Goal: Transaction & Acquisition: Purchase product/service

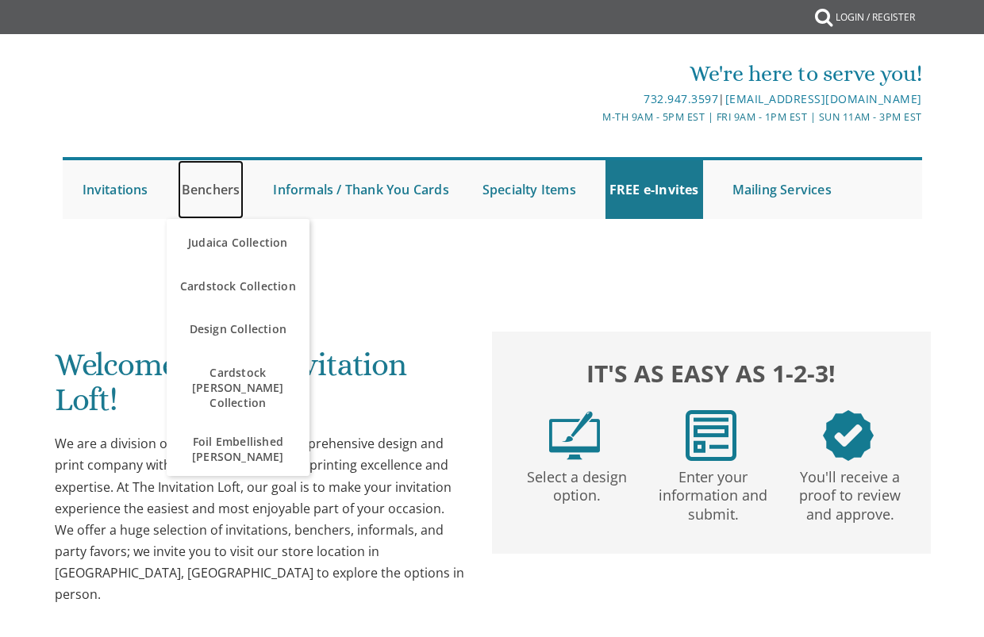
click at [201, 177] on link "Benchers" at bounding box center [211, 189] width 67 height 59
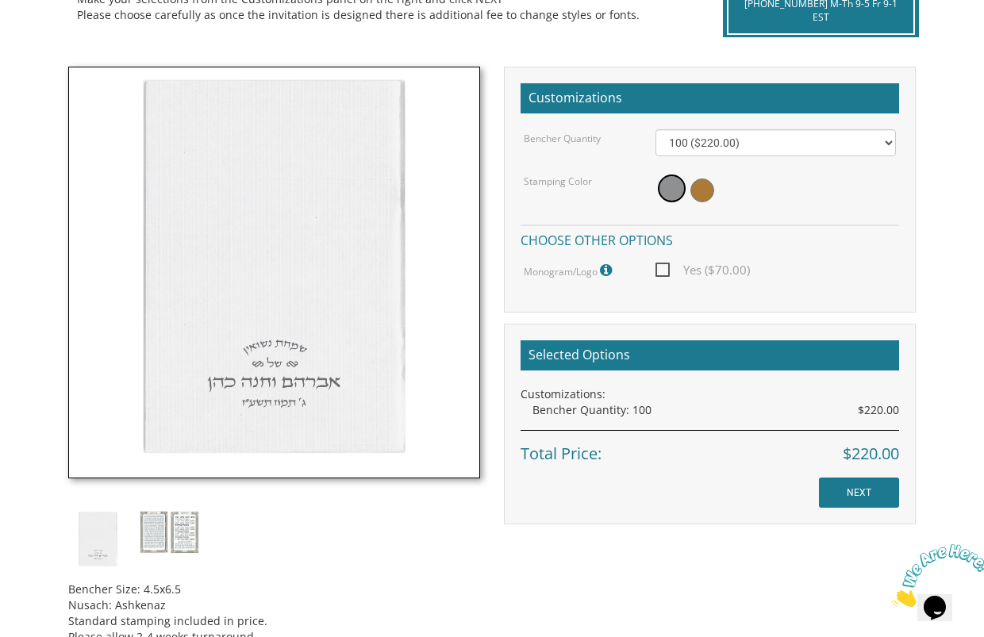
scroll to position [409, 0]
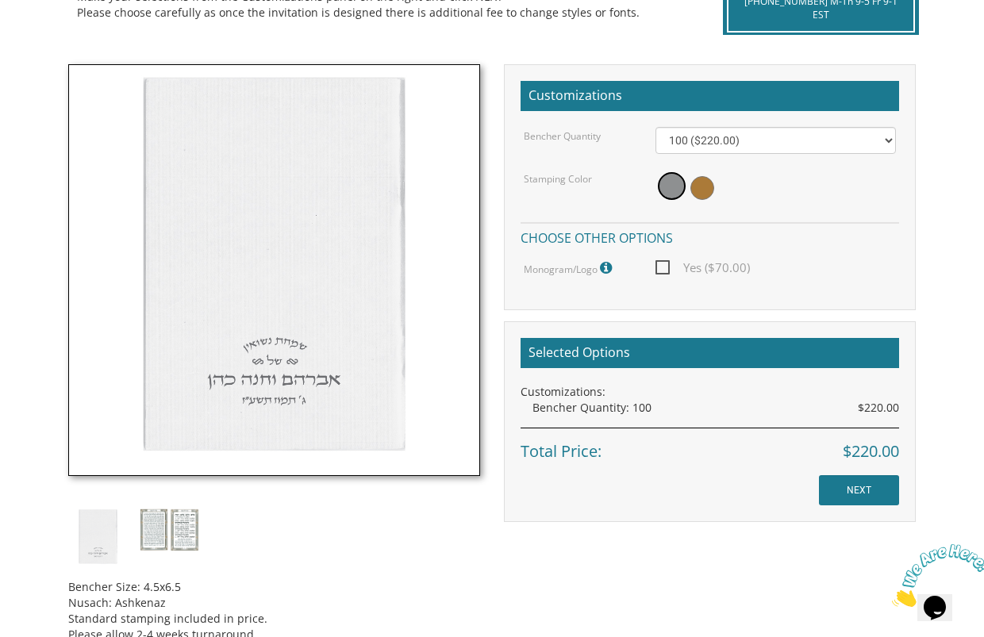
click at [177, 513] on img at bounding box center [170, 530] width 60 height 44
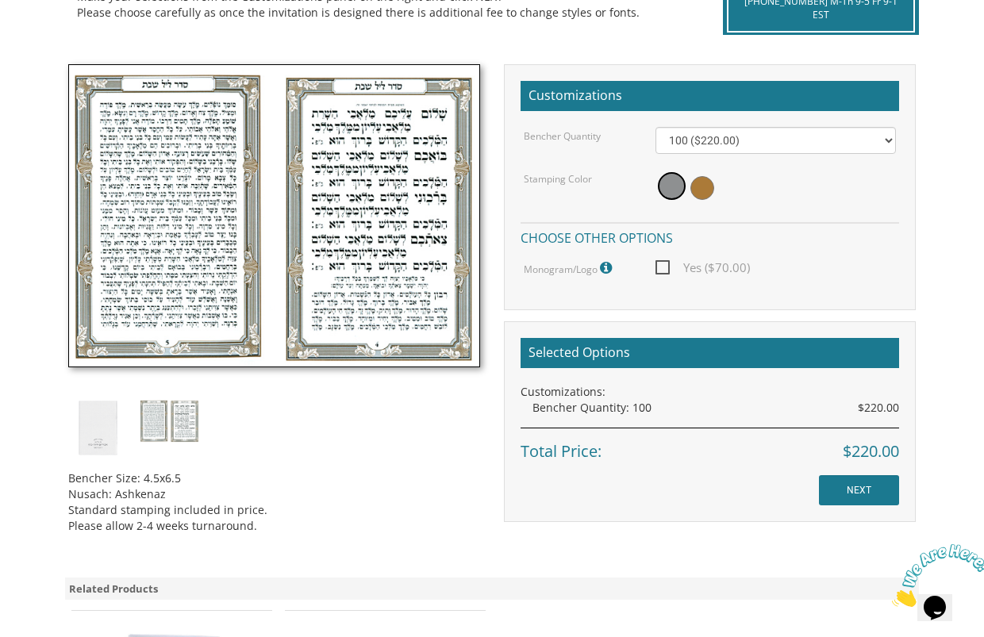
click at [108, 441] on img at bounding box center [98, 429] width 60 height 60
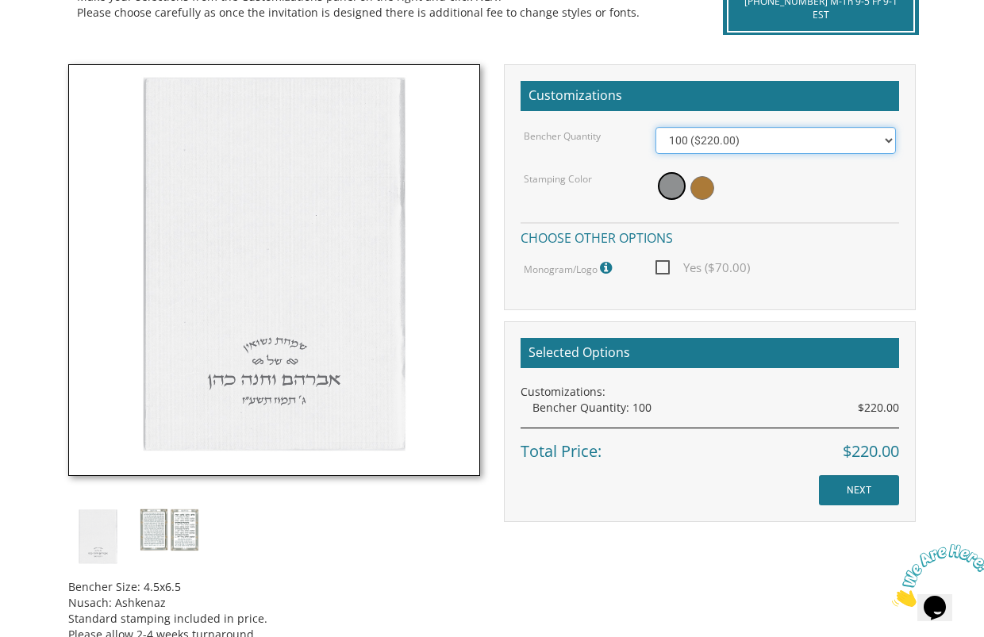
click at [771, 128] on select "100 ($220.00) 200 ($440.00) 300 ($660.00) 400 ($880.00) 500 ($1,100.00)" at bounding box center [775, 140] width 240 height 27
click at [898, 137] on div "100 ($220.00) 200 ($440.00) 300 ($660.00) 400 ($880.00) 500 ($1,100.00)" at bounding box center [775, 140] width 264 height 27
click at [893, 137] on select "100 ($220.00) 200 ($440.00) 300 ($660.00) 400 ($880.00) 500 ($1,100.00)" at bounding box center [775, 140] width 240 height 27
